Goal: Transaction & Acquisition: Purchase product/service

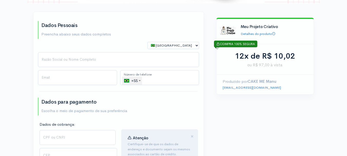
scroll to position [103, 0]
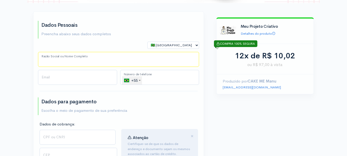
click at [112, 57] on input "Razão Social ou Nome Completo" at bounding box center [118, 59] width 161 height 15
type input "[PERSON_NAME]"
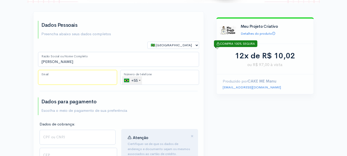
type input "[EMAIL_ADDRESS][DOMAIN_NAME]"
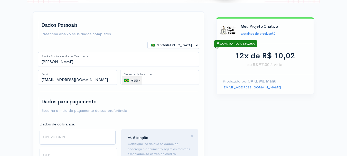
select select "RJ"
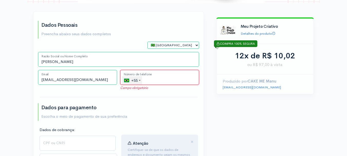
click at [154, 83] on input "tel" at bounding box center [159, 77] width 79 height 15
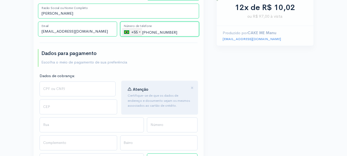
scroll to position [154, 0]
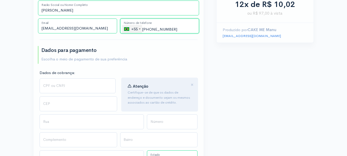
type input "[PHONE_NUMBER]"
click at [79, 89] on input "CPF ou CNPJ" at bounding box center [78, 85] width 76 height 15
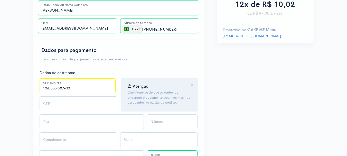
drag, startPoint x: 76, startPoint y: 90, endPoint x: 42, endPoint y: 87, distance: 33.8
click at [42, 87] on input "134.533.687-03" at bounding box center [78, 85] width 76 height 15
type input "511.773.077-15"
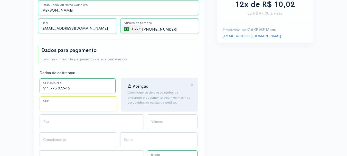
click at [48, 98] on input "CEP" at bounding box center [79, 103] width 78 height 15
click at [74, 109] on input "22772" at bounding box center [79, 103] width 78 height 15
click at [81, 108] on input "22772" at bounding box center [79, 103] width 78 height 15
type input "22772400"
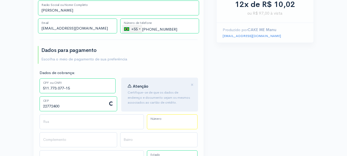
type input "Travessa Chipre"
type input "Cidade de [DEMOGRAPHIC_DATA]"
type input "[GEOGRAPHIC_DATA]"
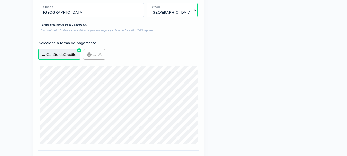
scroll to position [309, 0]
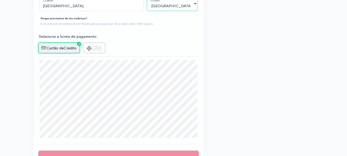
type input "17"
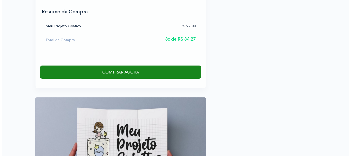
scroll to position [746, 0]
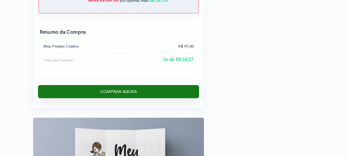
click at [145, 85] on input "Comprar Agora" at bounding box center [118, 91] width 161 height 13
